Goal: Navigation & Orientation: Go to known website

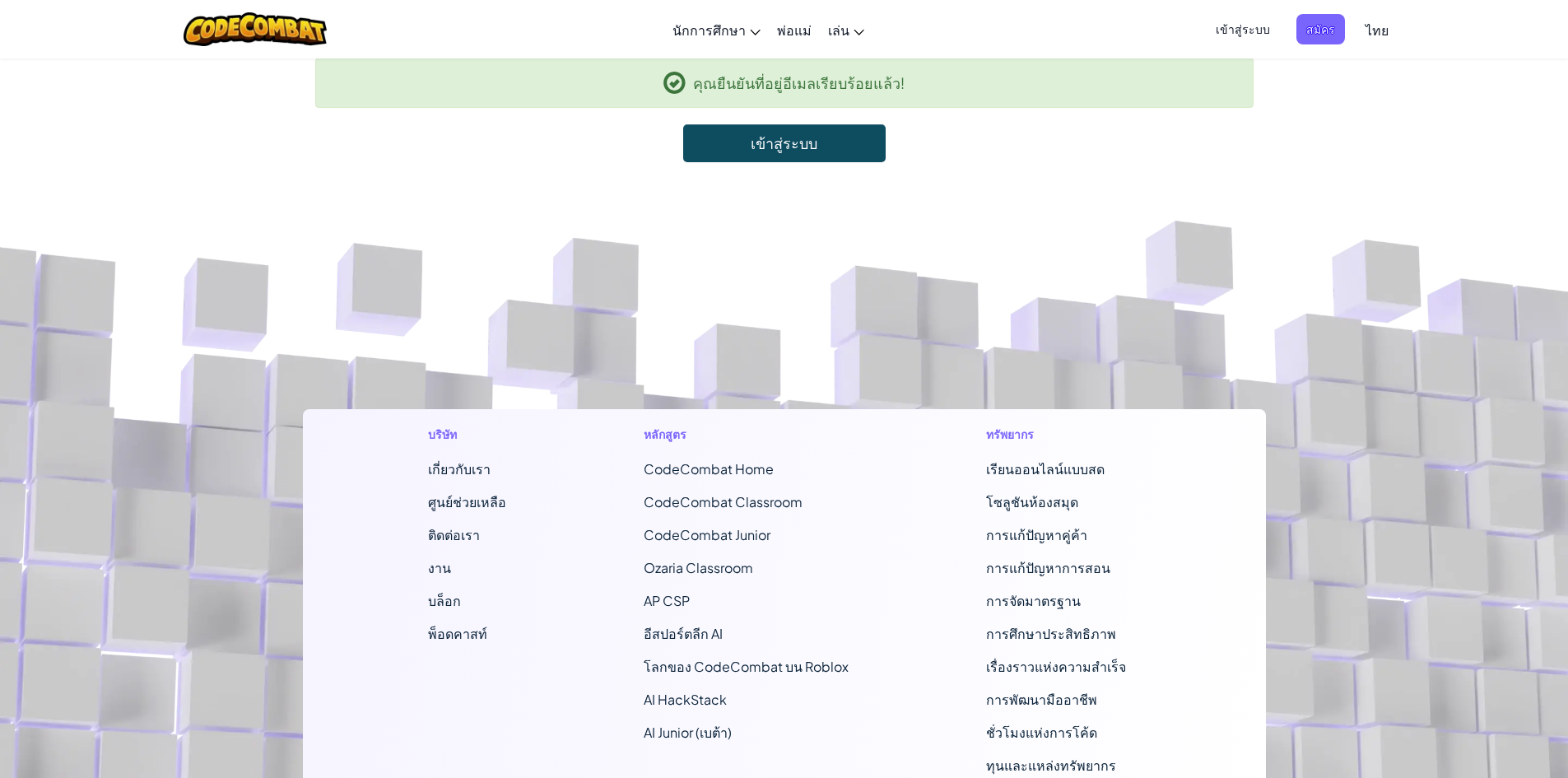
click at [1366, 23] on span "ไทย" at bounding box center [1377, 29] width 23 height 17
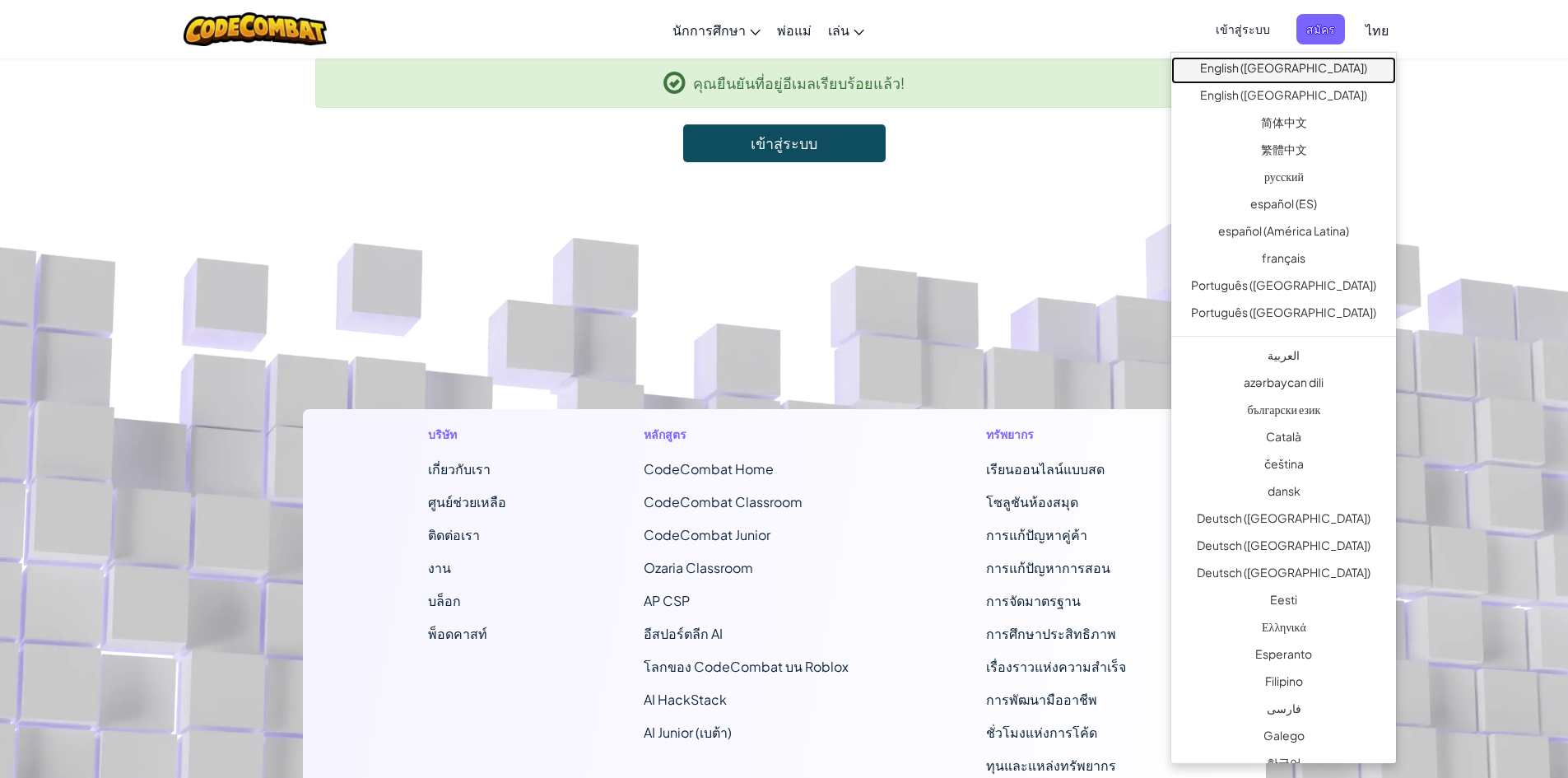
click at [1317, 59] on link "English ([GEOGRAPHIC_DATA])" at bounding box center [1284, 70] width 225 height 27
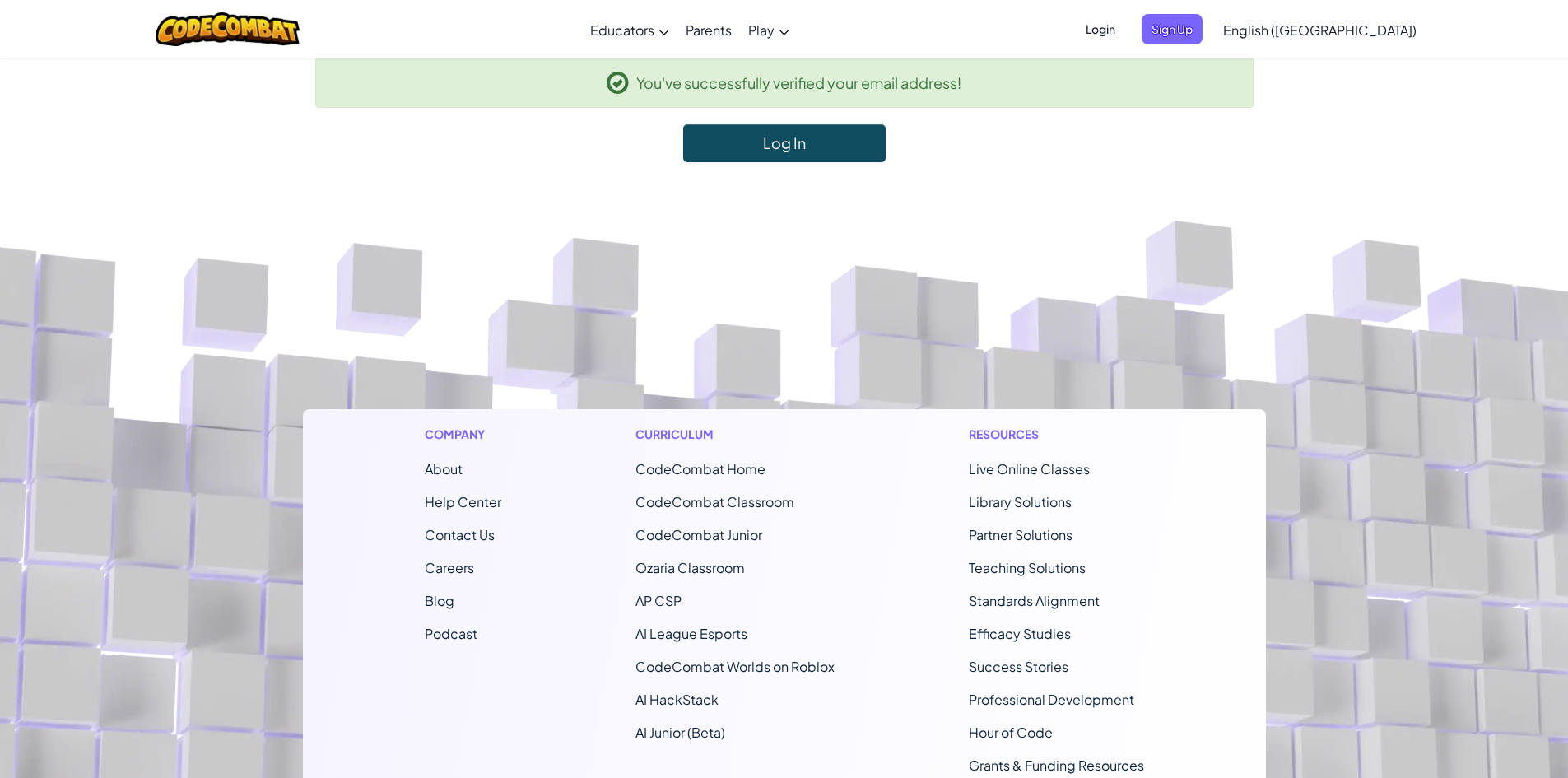
click at [762, 146] on link "Log In" at bounding box center [784, 143] width 202 height 38
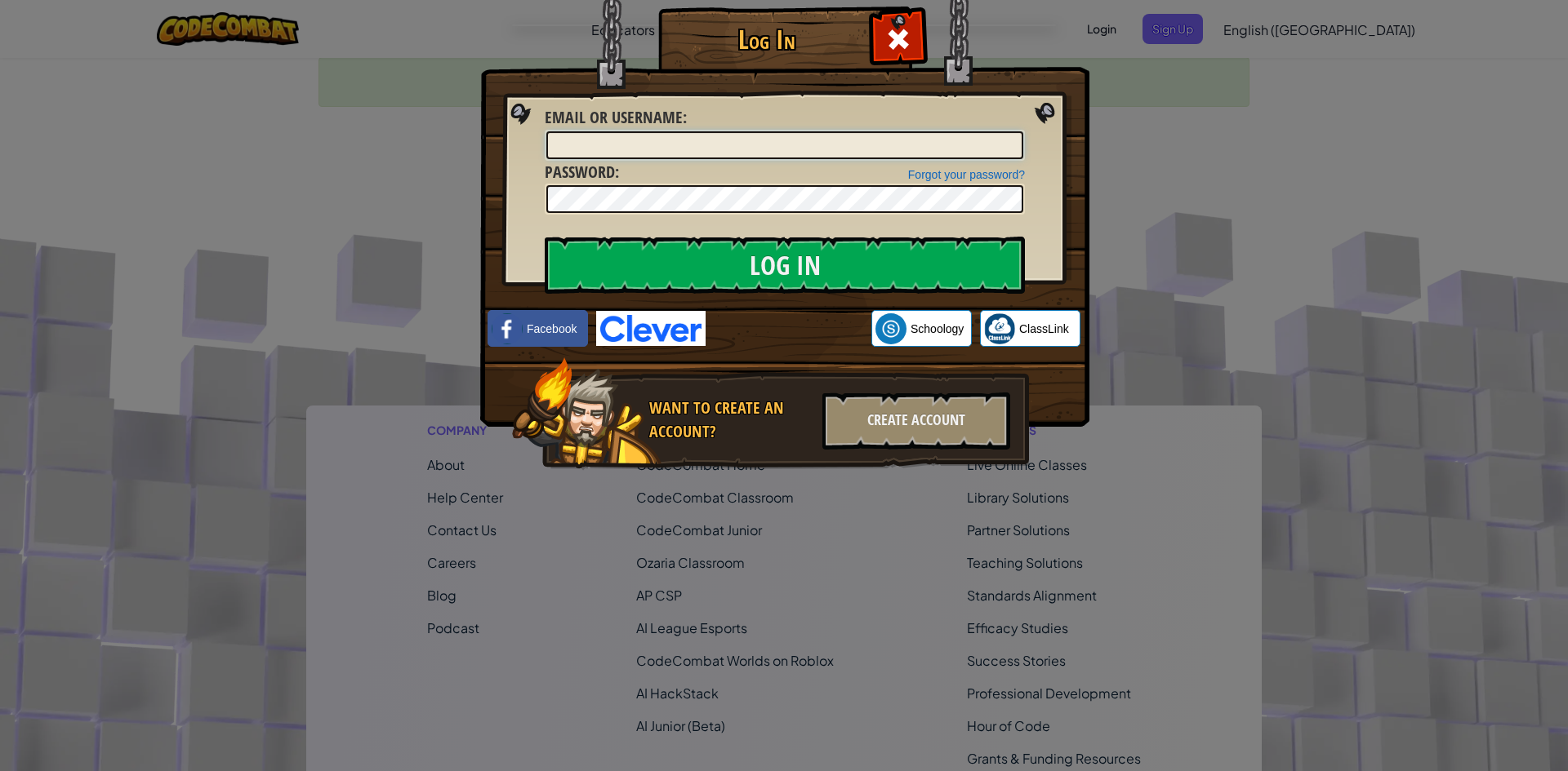
click at [642, 142] on input "Email or Username :" at bounding box center [785, 145] width 477 height 28
